Goal: Entertainment & Leisure: Consume media (video, audio)

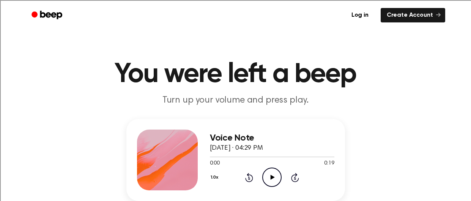
click at [273, 183] on icon "Play Audio" at bounding box center [271, 176] width 19 height 19
click at [299, 182] on div "1.0x Rewind 5 seconds Play Audio Skip 5 seconds" at bounding box center [272, 176] width 125 height 19
click at [298, 182] on icon "Skip 5 seconds" at bounding box center [295, 177] width 8 height 10
click at [248, 181] on icon at bounding box center [249, 177] width 8 height 9
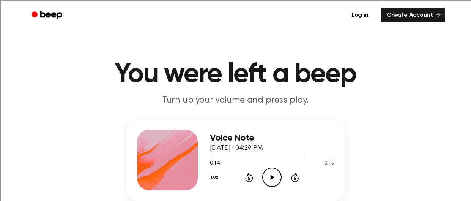
click at [269, 182] on icon "Play Audio" at bounding box center [271, 176] width 19 height 19
click at [266, 176] on icon "Play Audio" at bounding box center [271, 176] width 19 height 19
click at [275, 174] on icon "Play Audio" at bounding box center [271, 176] width 19 height 19
click at [272, 179] on icon "Play Audio" at bounding box center [271, 176] width 19 height 19
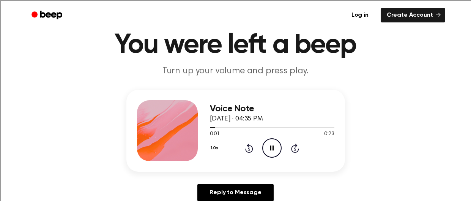
click at [210, 155] on div "1.0x" at bounding box center [215, 149] width 11 height 12
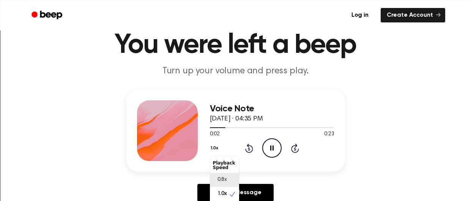
click at [213, 177] on div "0.8x" at bounding box center [220, 180] width 14 height 8
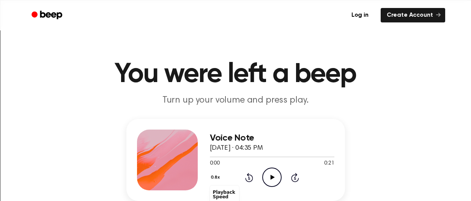
click at [218, 175] on div "0.8x Playback Speed 0.8x 1.0x 1.2x 1.5x 2.0x" at bounding box center [216, 178] width 13 height 12
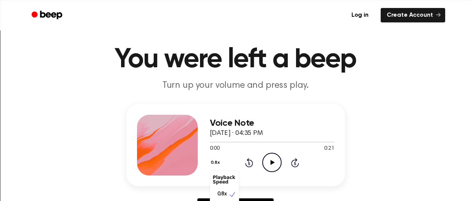
drag, startPoint x: 448, startPoint y: 103, endPoint x: 447, endPoint y: 58, distance: 45.2
click at [212, 161] on button "0.8x" at bounding box center [216, 162] width 13 height 13
click at [217, 160] on button "0.8x" at bounding box center [216, 162] width 13 height 13
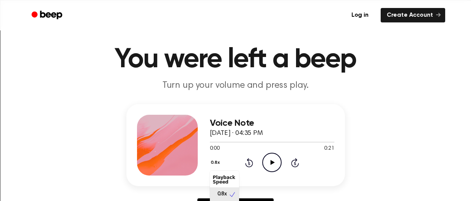
click at [231, 197] on icon at bounding box center [233, 195] width 8 height 8
click at [219, 170] on div "0.8x Rewind 5 seconds Play Audio Skip 5 seconds" at bounding box center [272, 162] width 125 height 19
click at [217, 163] on button "0.8x" at bounding box center [216, 162] width 13 height 13
click at [232, 192] on icon at bounding box center [233, 195] width 8 height 8
click at [269, 160] on icon "Play Audio" at bounding box center [271, 162] width 19 height 19
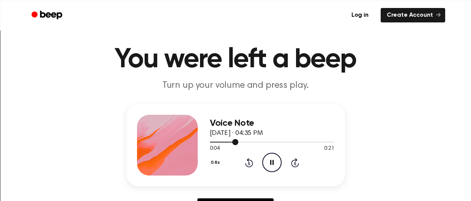
drag, startPoint x: 222, startPoint y: 141, endPoint x: 256, endPoint y: 140, distance: 33.8
click at [256, 140] on div at bounding box center [272, 142] width 125 height 6
click at [252, 143] on div at bounding box center [272, 142] width 125 height 6
click at [288, 142] on div at bounding box center [272, 142] width 125 height 1
click at [305, 142] on div at bounding box center [272, 142] width 125 height 1
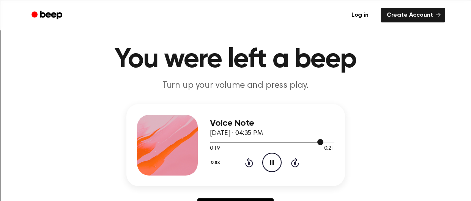
click at [333, 144] on div at bounding box center [272, 142] width 125 height 6
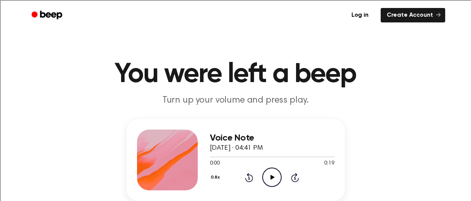
click at [219, 176] on div "0.8x" at bounding box center [216, 178] width 13 height 12
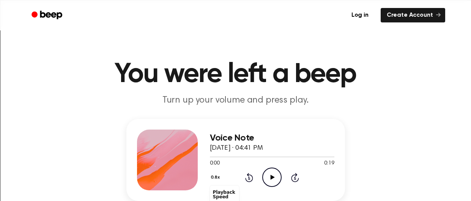
scroll to position [15, 0]
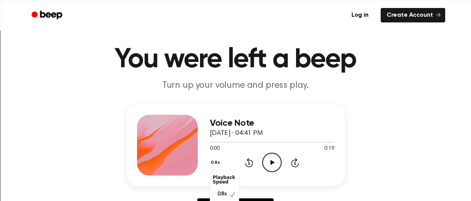
drag, startPoint x: 228, startPoint y: 190, endPoint x: 225, endPoint y: 168, distance: 22.3
click at [225, 168] on div "0.8x Playback Speed 0.8x 1.0x 1.2x 1.5x 2.0x Rewind 5 seconds Play Audio Skip 5…" at bounding box center [272, 162] width 125 height 19
drag, startPoint x: 229, startPoint y: 189, endPoint x: 223, endPoint y: 168, distance: 21.7
click at [223, 168] on div "0.8x Playback Speed 0.8x 1.0x 1.2x 1.5x 2.0x Rewind 5 seconds Play Audio Skip 5…" at bounding box center [272, 162] width 125 height 19
click at [203, 194] on div "Voice Note October 1, 2025 · 04:41 PM 0:00 0:19 Your browser does not support t…" at bounding box center [235, 163] width 453 height 118
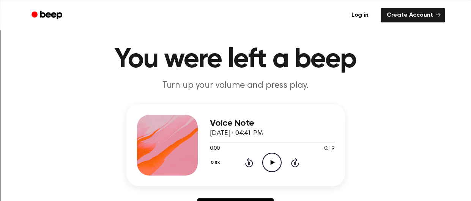
click at [204, 195] on div "Voice Note October 1, 2025 · 04:41 PM 0:00 0:19 Your browser does not support t…" at bounding box center [235, 163] width 453 height 118
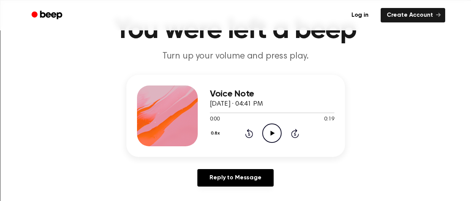
scroll to position [45, 0]
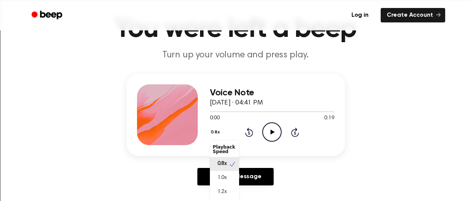
click at [214, 133] on button "0.8x" at bounding box center [216, 132] width 13 height 13
click at [223, 193] on span "1.2x" at bounding box center [222, 192] width 9 height 8
click at [213, 130] on button "1.2x" at bounding box center [215, 132] width 11 height 13
click at [285, 197] on main "You were left a beep Turn up your volume and press play. Voice Note October 1, …" at bounding box center [235, 189] width 471 height 468
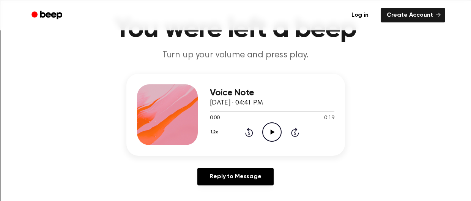
click at [275, 138] on icon "Play Audio" at bounding box center [271, 131] width 19 height 19
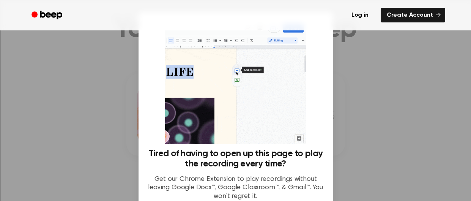
click at [385, 128] on div at bounding box center [235, 100] width 471 height 201
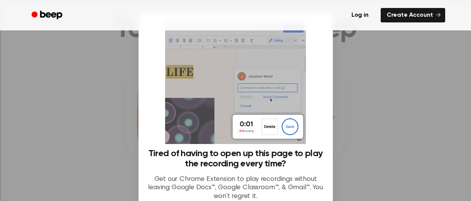
click at [385, 126] on div at bounding box center [235, 100] width 471 height 201
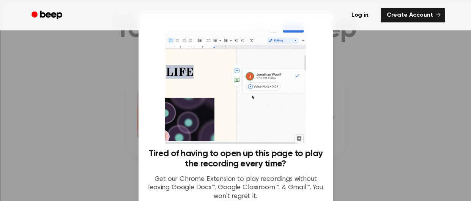
click at [327, 88] on div "Tired of having to open up this page to play the recording every time? Get our …" at bounding box center [236, 112] width 194 height 201
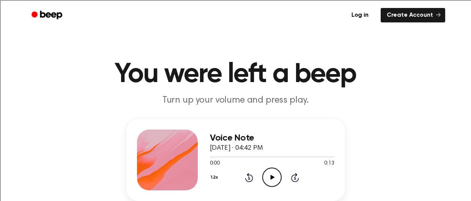
click at [267, 185] on icon "Play Audio" at bounding box center [271, 176] width 19 height 19
click at [271, 185] on icon "Play Audio" at bounding box center [271, 176] width 19 height 19
